Goal: Task Accomplishment & Management: Manage account settings

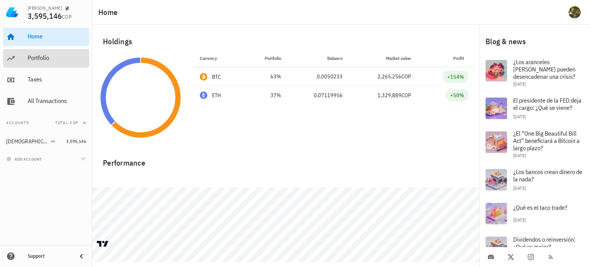
click at [44, 59] on div "Portfolio" at bounding box center [57, 57] width 58 height 7
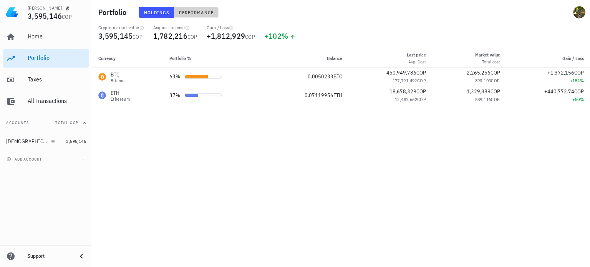
click at [198, 10] on span "Performance" at bounding box center [196, 13] width 35 height 6
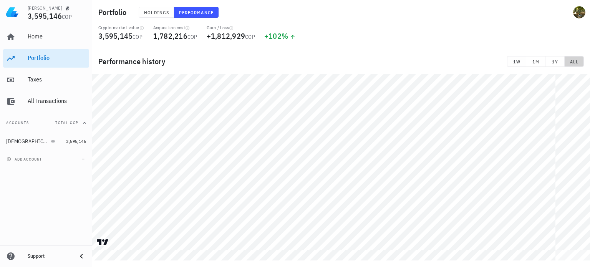
click at [582, 65] on button "ALL" at bounding box center [574, 61] width 19 height 11
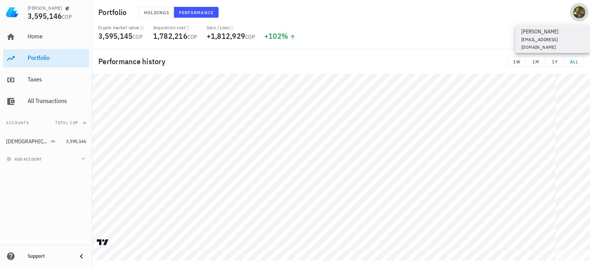
click at [578, 14] on div "avatar" at bounding box center [579, 12] width 12 height 12
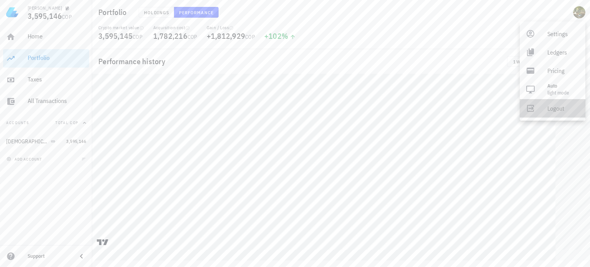
click at [555, 109] on div "Logout" at bounding box center [563, 108] width 32 height 15
